Goal: Find specific page/section: Find specific page/section

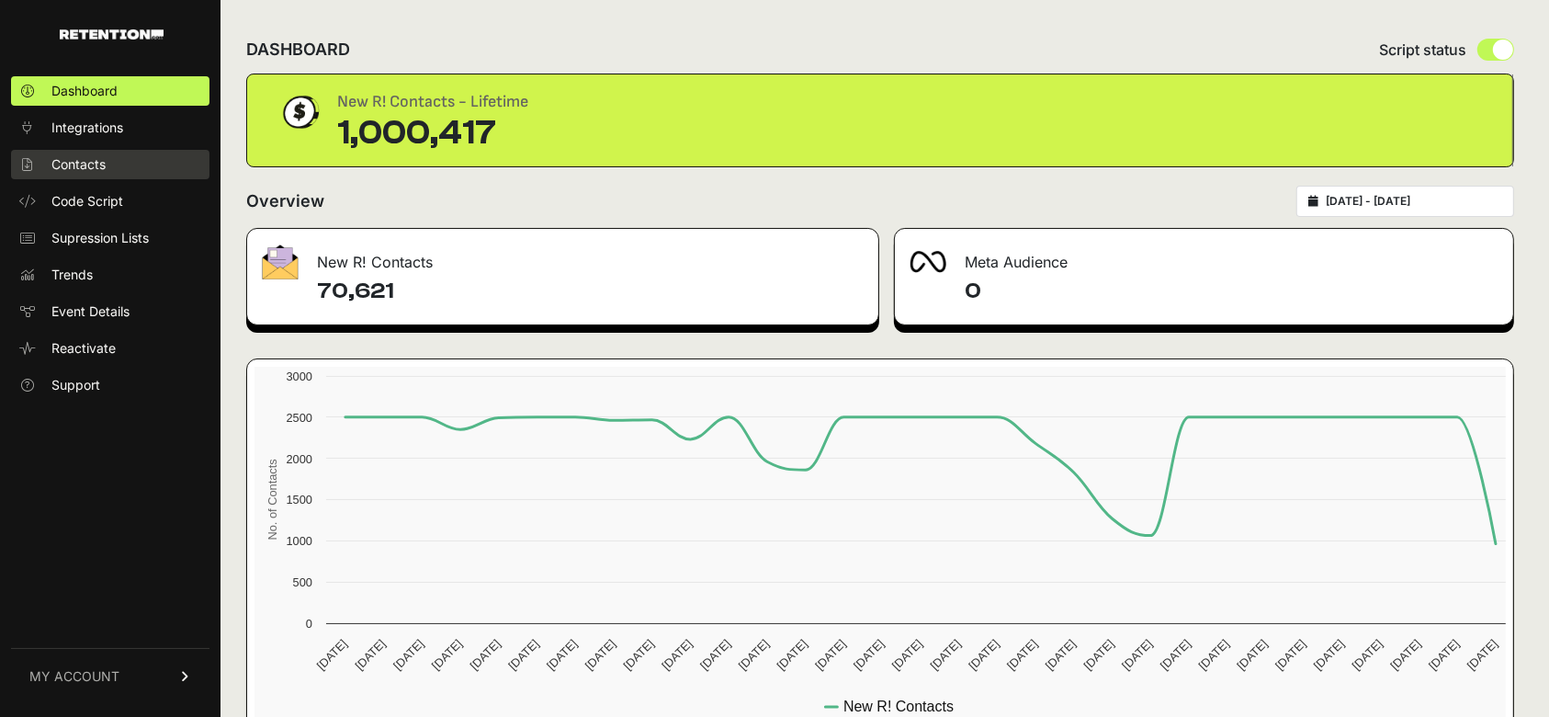
click at [81, 164] on span "Contacts" at bounding box center [78, 164] width 54 height 18
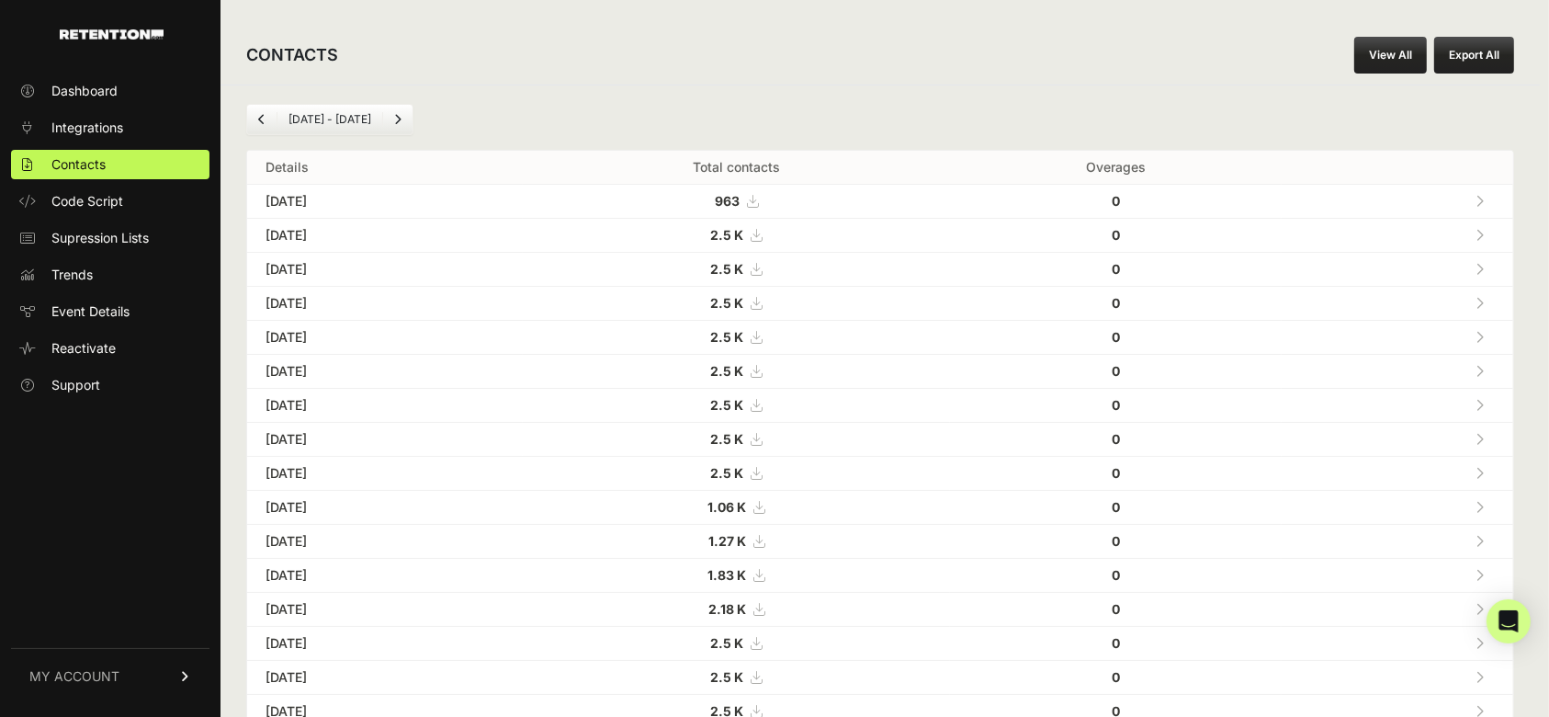
click at [1484, 231] on icon at bounding box center [1479, 235] width 8 height 13
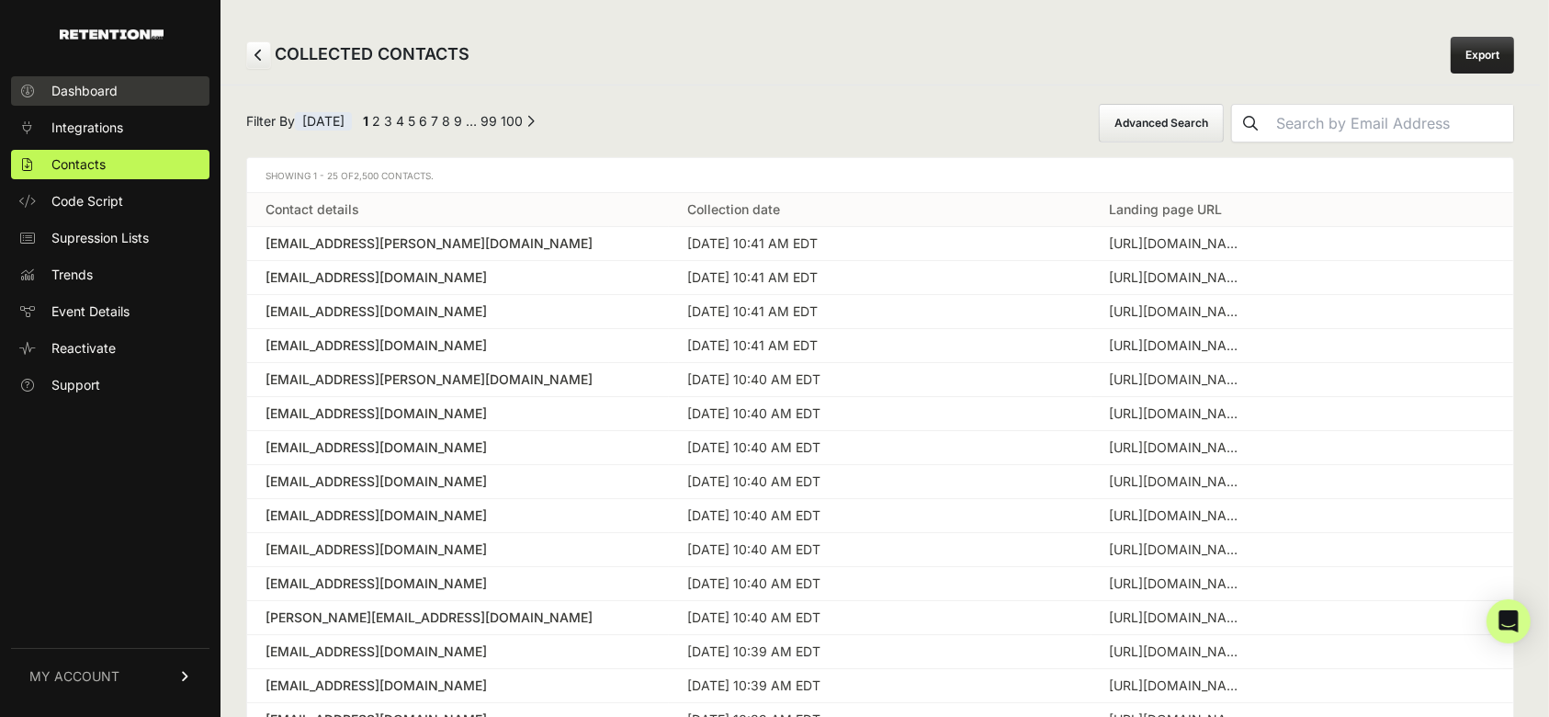
click at [82, 89] on span "Dashboard" at bounding box center [84, 91] width 66 height 18
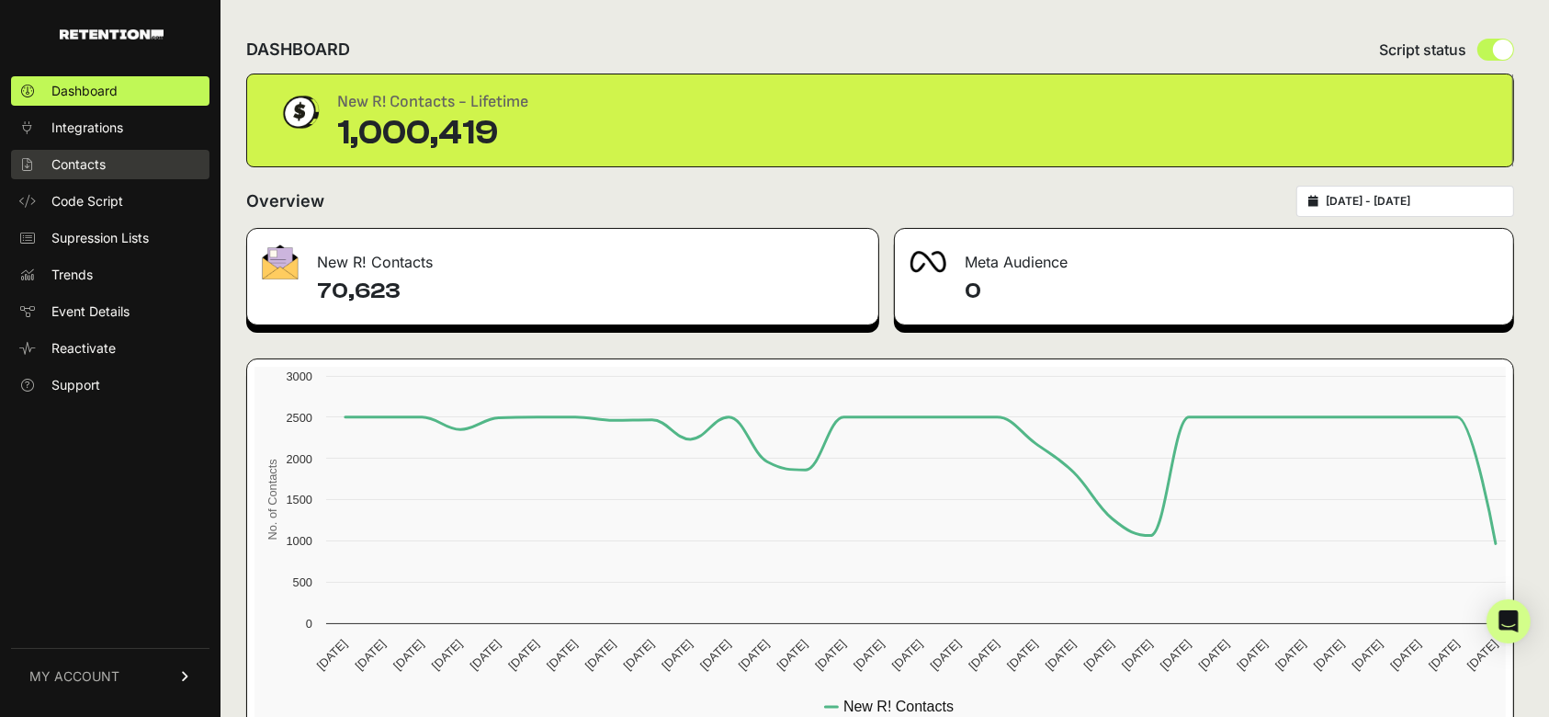
click at [86, 170] on span "Contacts" at bounding box center [78, 164] width 54 height 18
